Goal: Transaction & Acquisition: Purchase product/service

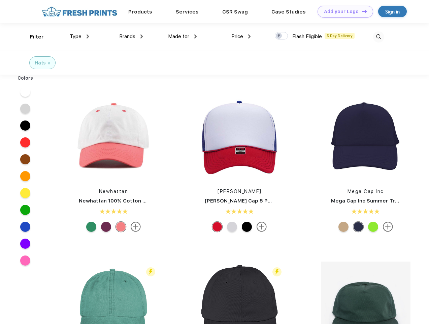
scroll to position [0, 0]
click at [343, 11] on link "Add your Logo Design Tool" at bounding box center [346, 12] width 56 height 12
click at [0, 0] on div "Design Tool" at bounding box center [0, 0] width 0 height 0
click at [362, 11] on link "Add your Logo Design Tool" at bounding box center [346, 12] width 56 height 12
click at [32, 37] on div "Filter" at bounding box center [37, 37] width 14 height 8
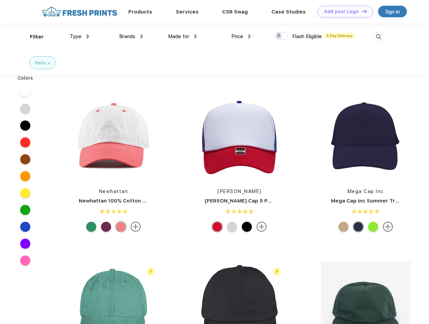
click at [80, 36] on span "Type" at bounding box center [76, 36] width 12 height 6
click at [131, 36] on span "Brands" at bounding box center [127, 36] width 16 height 6
click at [183, 36] on span "Made for" at bounding box center [178, 36] width 21 height 6
click at [241, 36] on span "Price" at bounding box center [238, 36] width 12 height 6
click at [282, 36] on div at bounding box center [281, 35] width 13 height 7
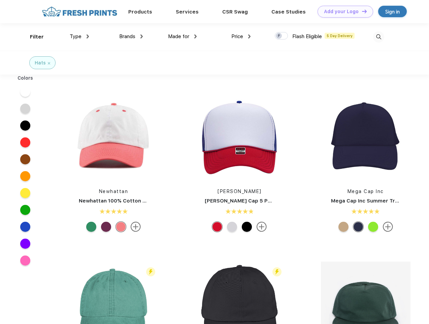
click at [279, 36] on input "checkbox" at bounding box center [277, 34] width 4 height 4
click at [379, 37] on img at bounding box center [379, 36] width 11 height 11
